Goal: Task Accomplishment & Management: Manage account settings

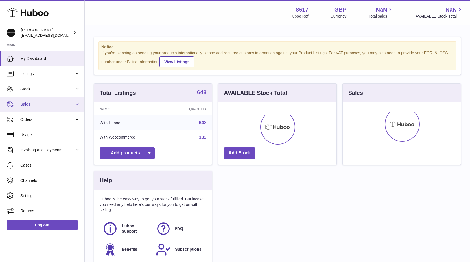
click at [45, 104] on span "Sales" at bounding box center [47, 104] width 54 height 5
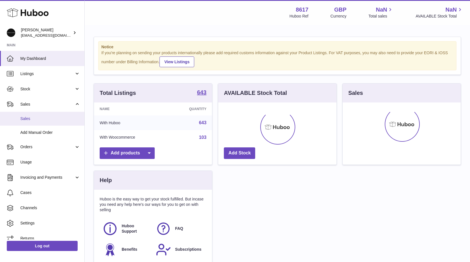
click at [30, 121] on span "Sales" at bounding box center [50, 118] width 60 height 5
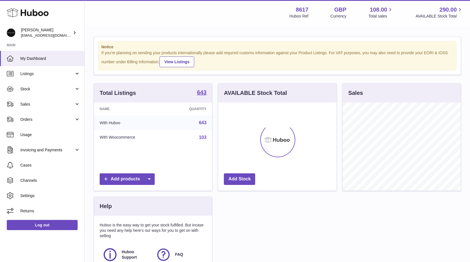
scroll to position [88, 118]
click at [55, 100] on link "Sales" at bounding box center [42, 104] width 84 height 15
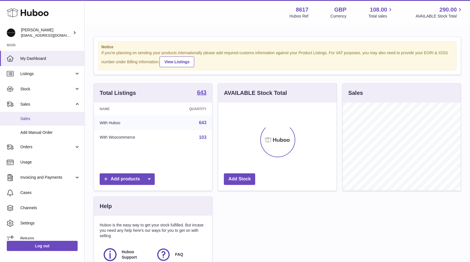
click at [39, 123] on link "Sales" at bounding box center [42, 119] width 84 height 14
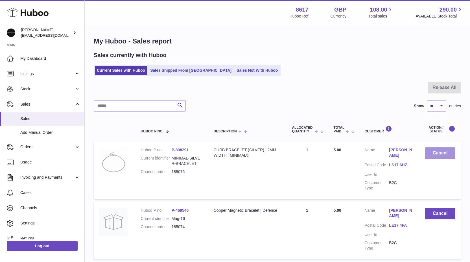
click at [445, 158] on button "Cancel" at bounding box center [440, 153] width 30 height 12
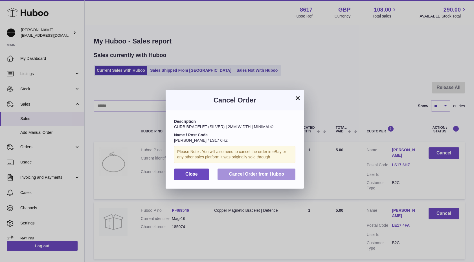
click at [261, 178] on button "Cancel Order from Huboo" at bounding box center [257, 175] width 78 height 12
